Goal: Check status: Check status

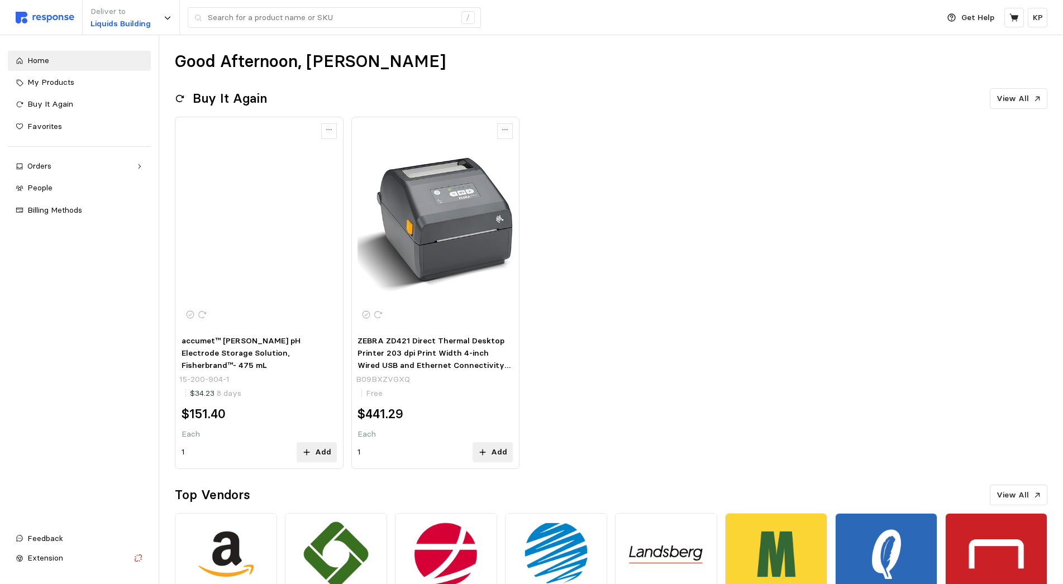
click at [260, 222] on img at bounding box center [258, 224] width 155 height 155
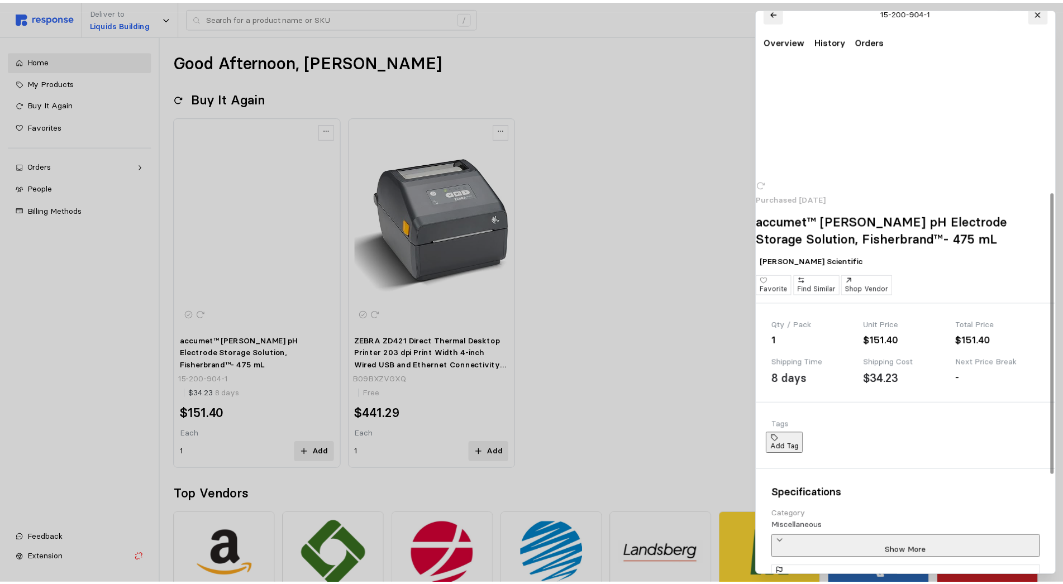
scroll to position [54, 0]
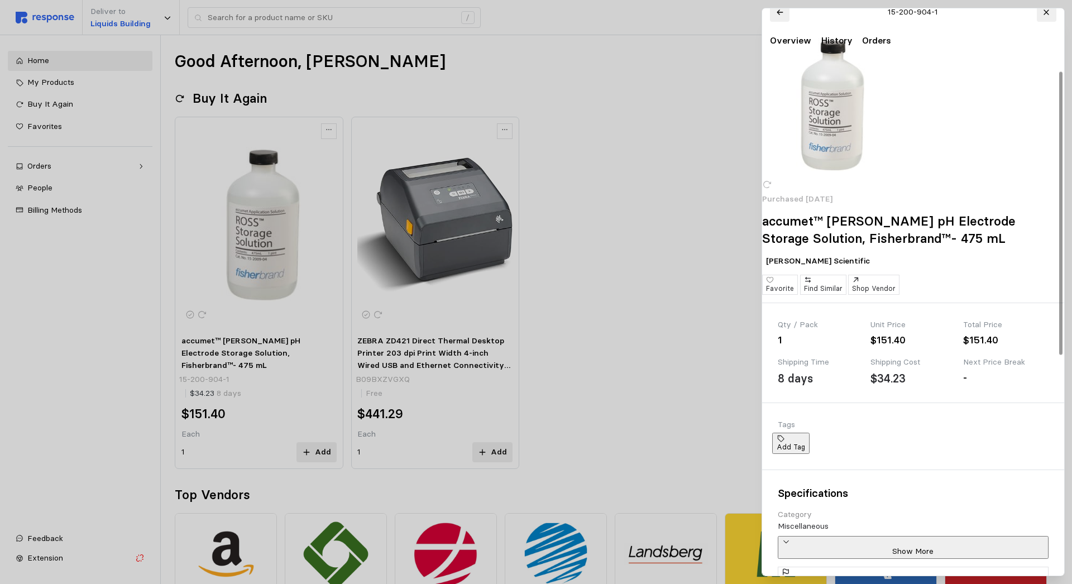
click at [602, 184] on div at bounding box center [536, 292] width 1072 height 584
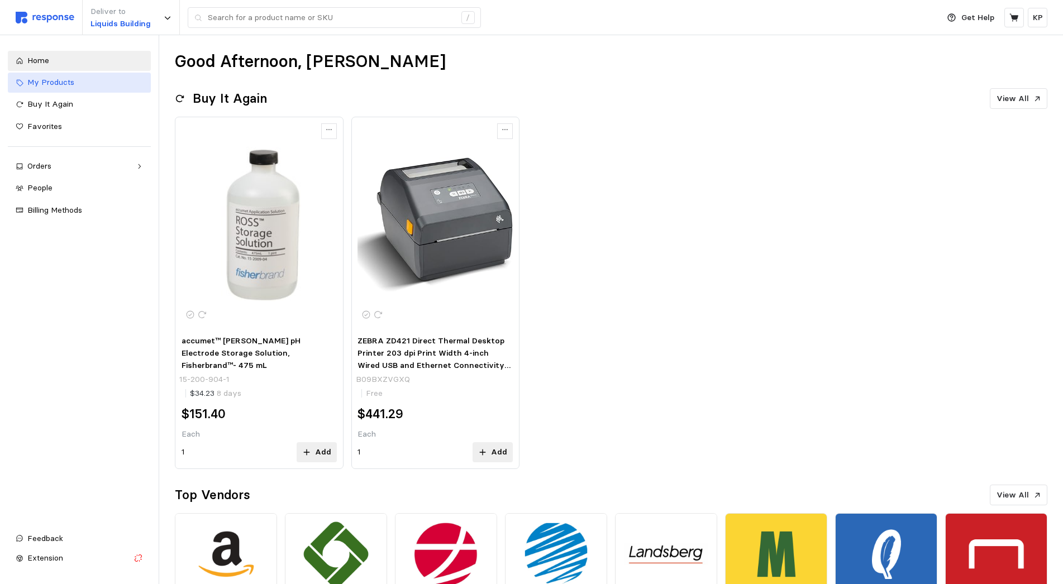
click at [74, 89] on link "My Products" at bounding box center [79, 83] width 143 height 20
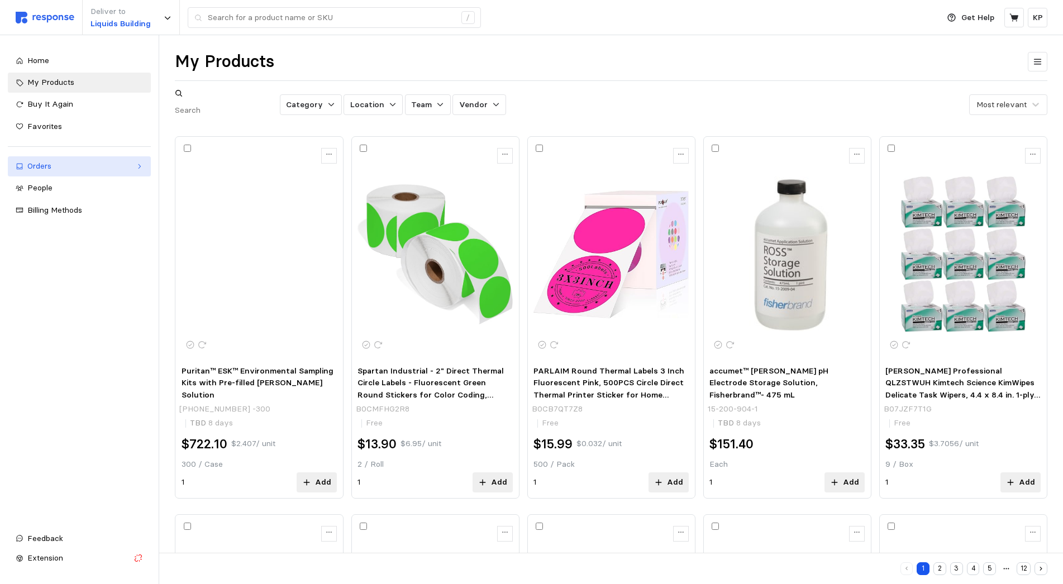
click at [103, 169] on div "Orders" at bounding box center [79, 166] width 104 height 12
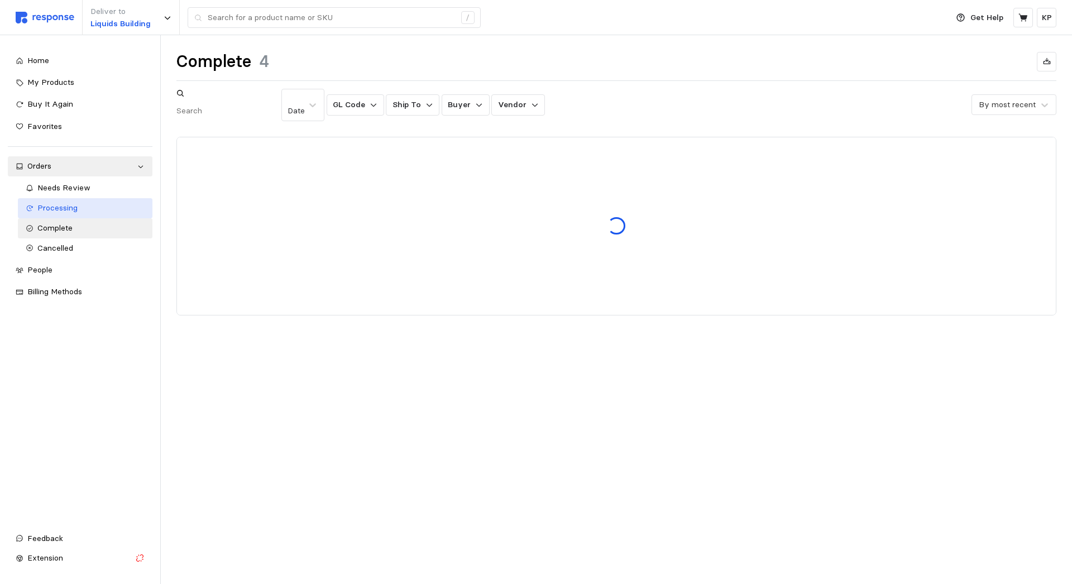
click at [119, 212] on div "Processing" at bounding box center [91, 208] width 108 height 12
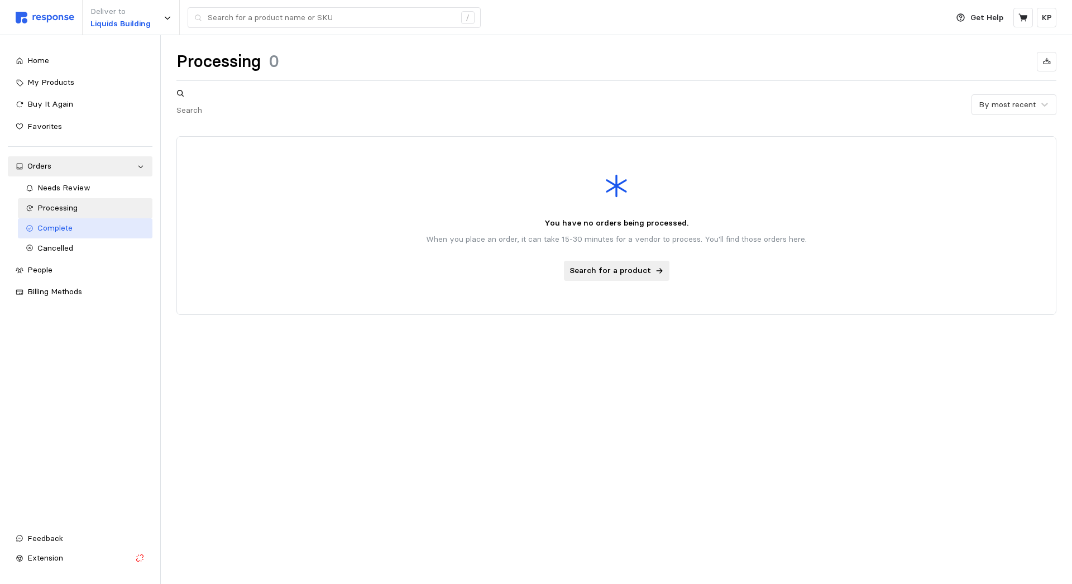
click at [94, 233] on div "Complete" at bounding box center [91, 228] width 108 height 12
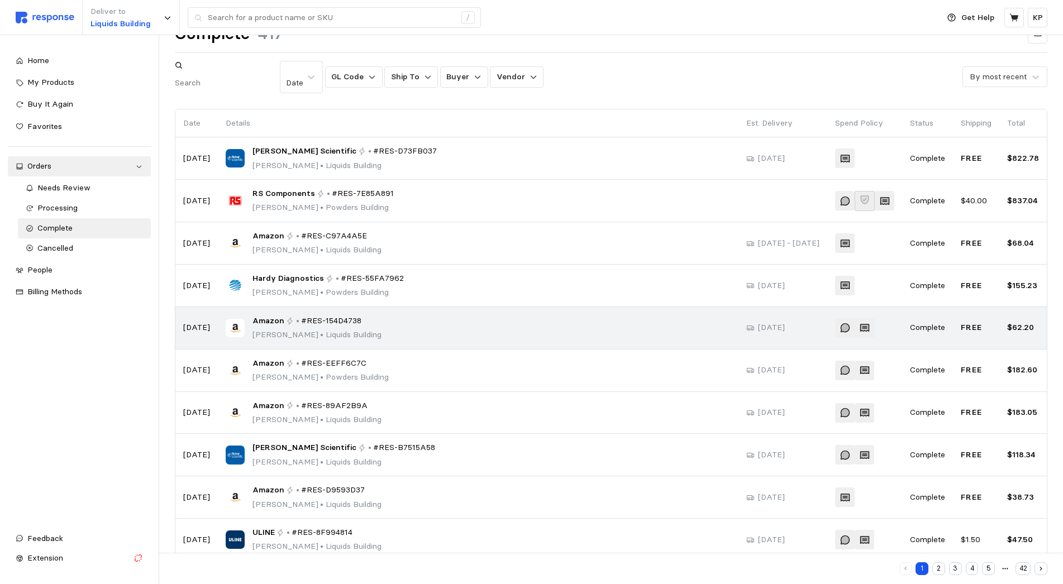
scroll to position [41, 0]
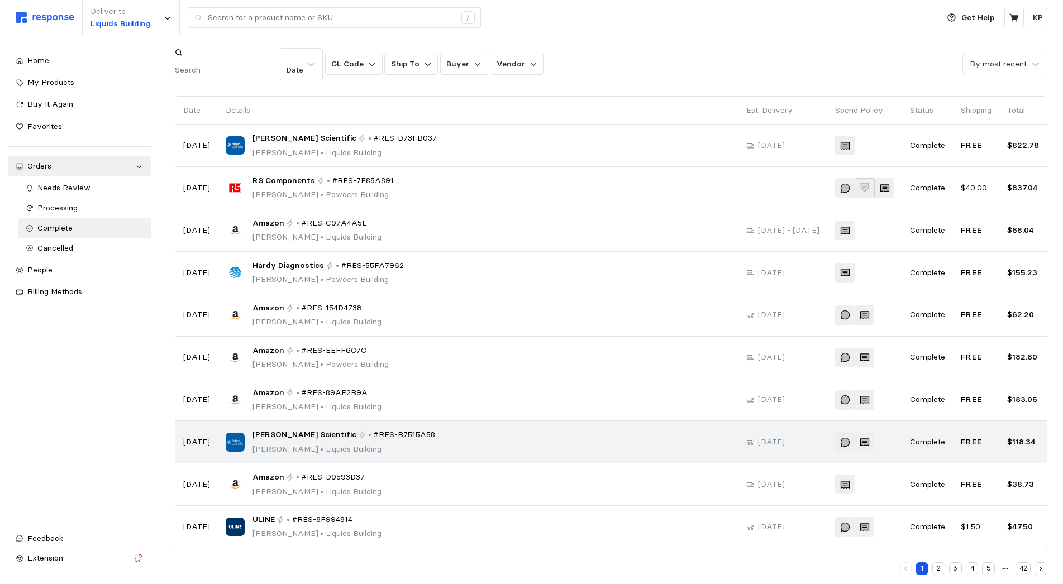
click at [377, 443] on p "[PERSON_NAME] • [GEOGRAPHIC_DATA]" at bounding box center [343, 449] width 183 height 12
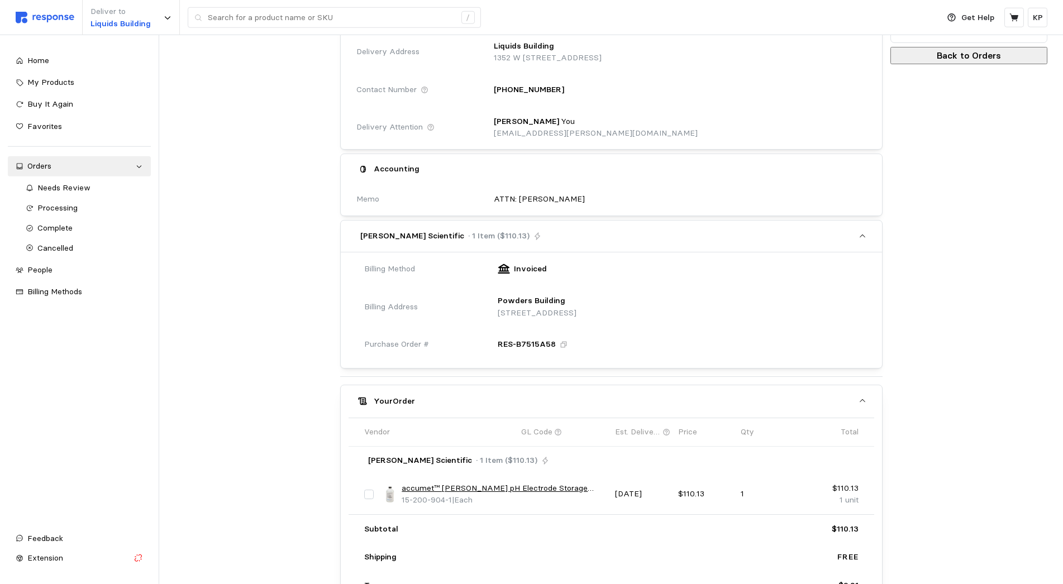
scroll to position [171, 0]
